Goal: Task Accomplishment & Management: Complete application form

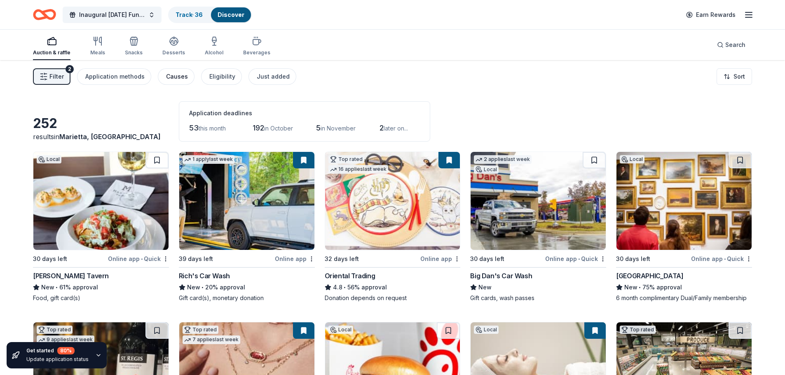
click at [177, 81] on div "Causes" at bounding box center [177, 77] width 22 height 10
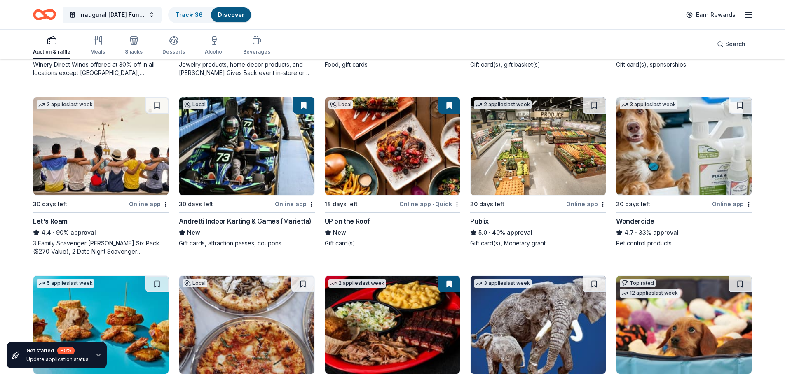
scroll to position [406, 0]
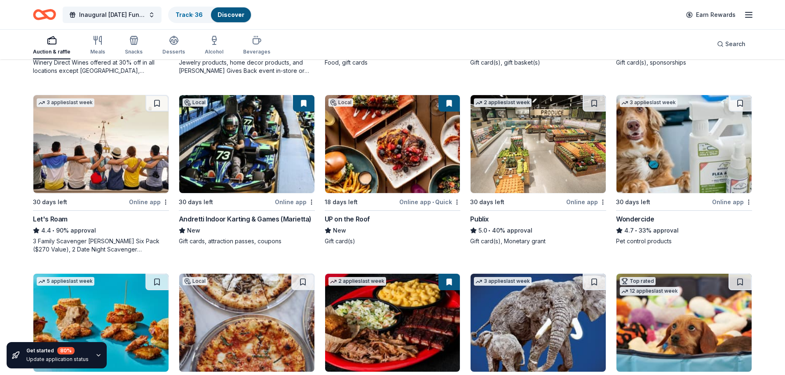
click at [84, 244] on div "3 Family Scavenger [PERSON_NAME] Six Pack ($270 Value), 2 Date Night Scavenger …" at bounding box center [101, 245] width 136 height 16
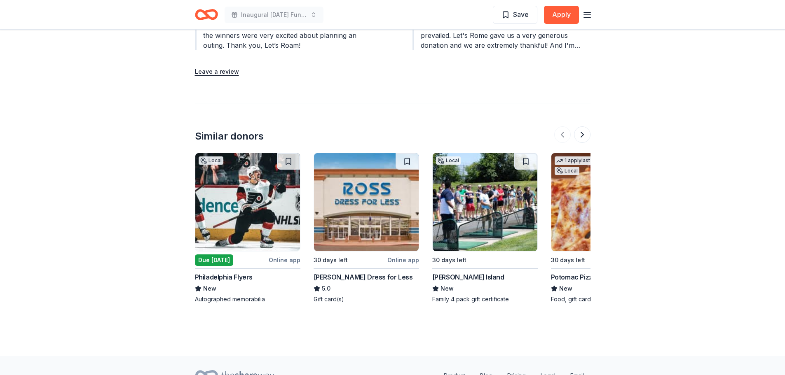
scroll to position [1010, 0]
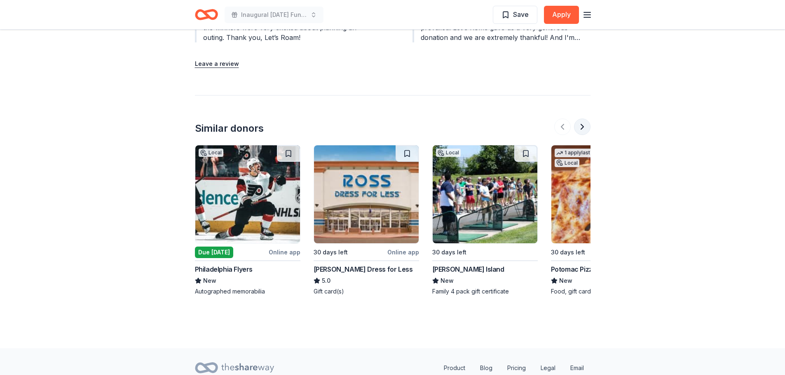
click at [583, 119] on button at bounding box center [582, 127] width 16 height 16
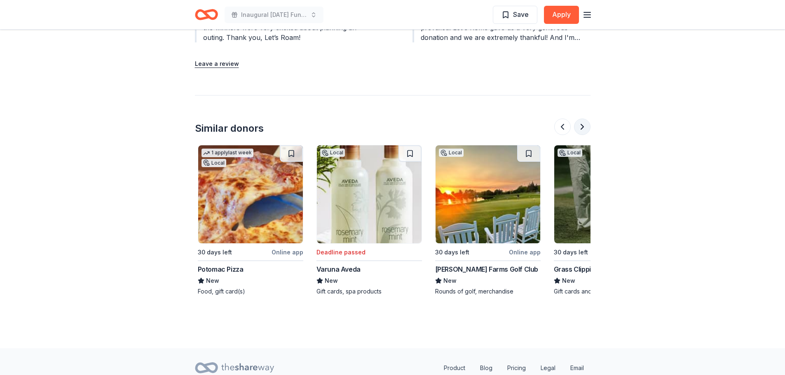
scroll to position [0, 356]
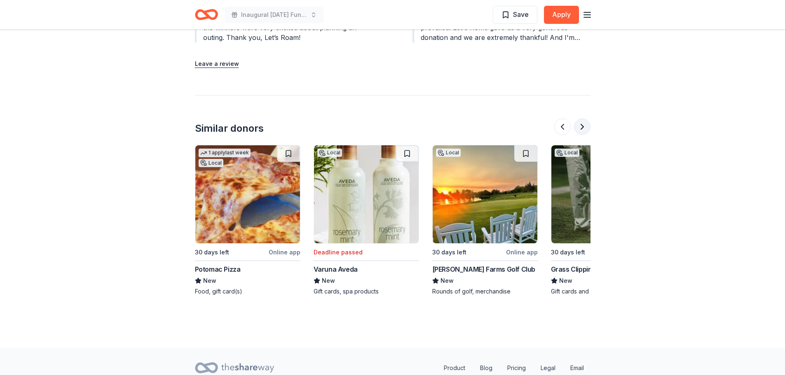
click at [583, 119] on button at bounding box center [582, 127] width 16 height 16
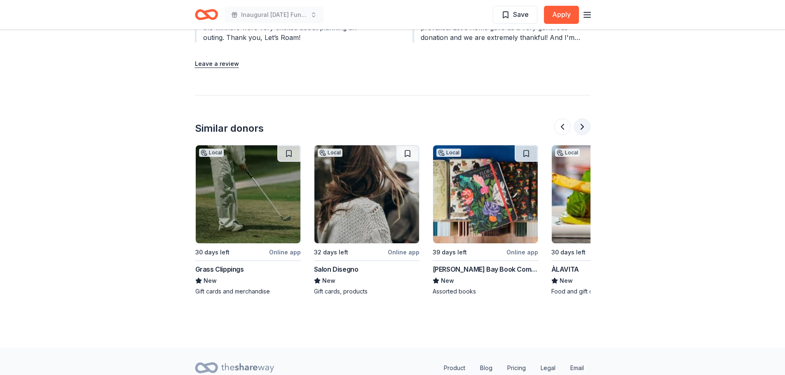
scroll to position [0, 712]
click at [583, 119] on button at bounding box center [582, 127] width 16 height 16
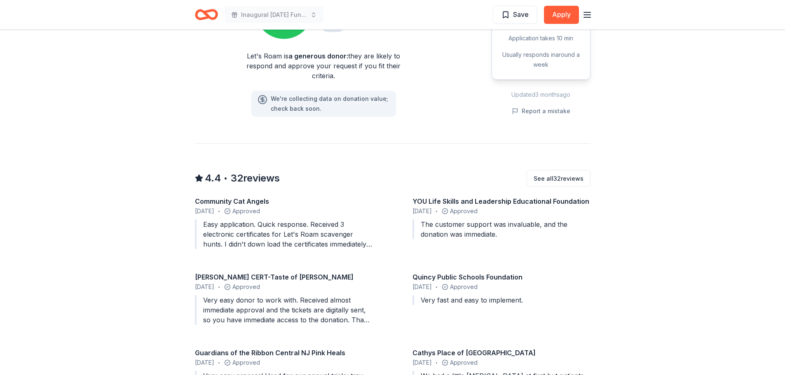
scroll to position [645, 0]
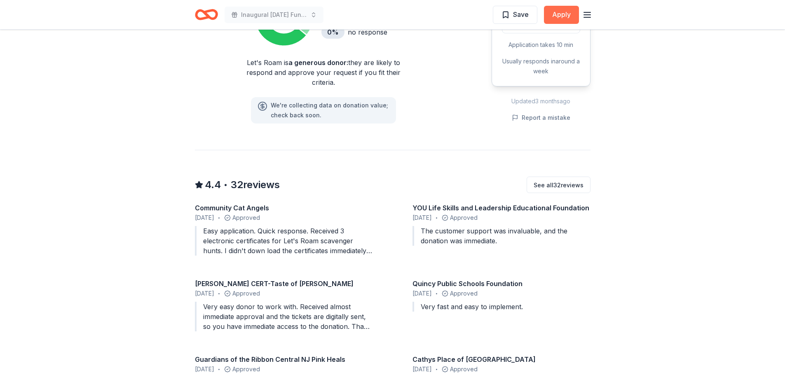
click at [567, 14] on button "Apply" at bounding box center [561, 15] width 35 height 18
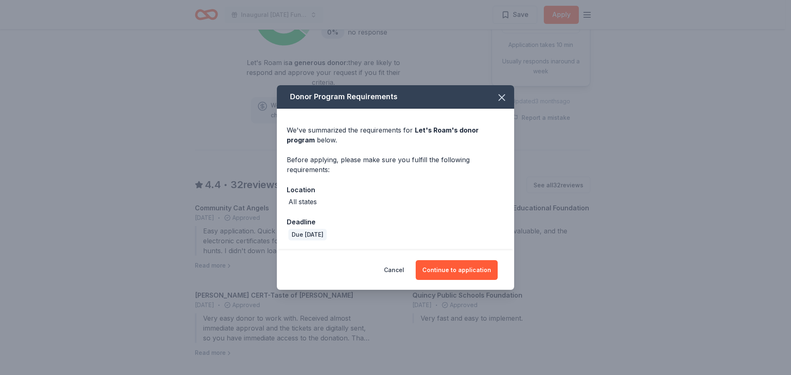
click at [470, 257] on div "Cancel Continue to application" at bounding box center [395, 270] width 237 height 40
click at [466, 267] on button "Continue to application" at bounding box center [457, 270] width 82 height 20
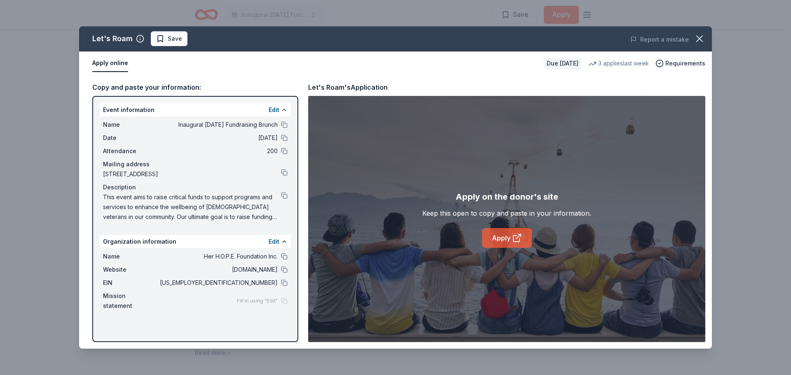
click at [505, 237] on link "Apply" at bounding box center [507, 238] width 50 height 20
click at [707, 37] on button "button" at bounding box center [700, 39] width 18 height 18
